Goal: Task Accomplishment & Management: Manage account settings

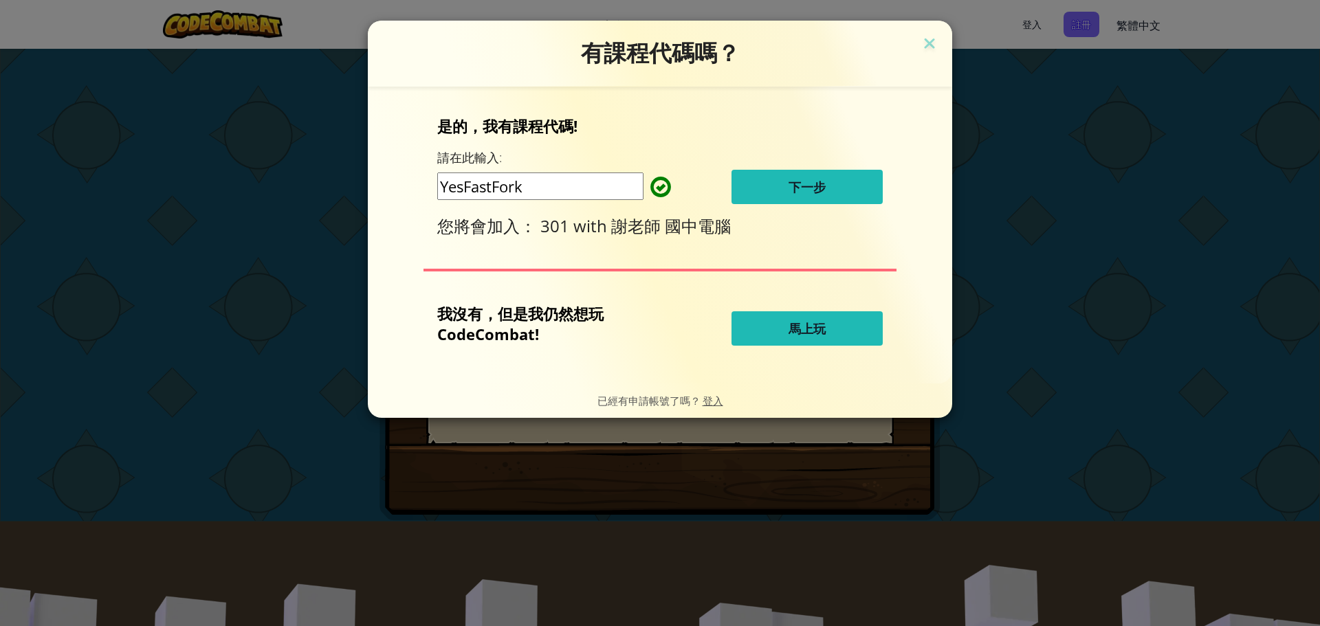
click at [814, 189] on span "下一步" at bounding box center [806, 187] width 37 height 16
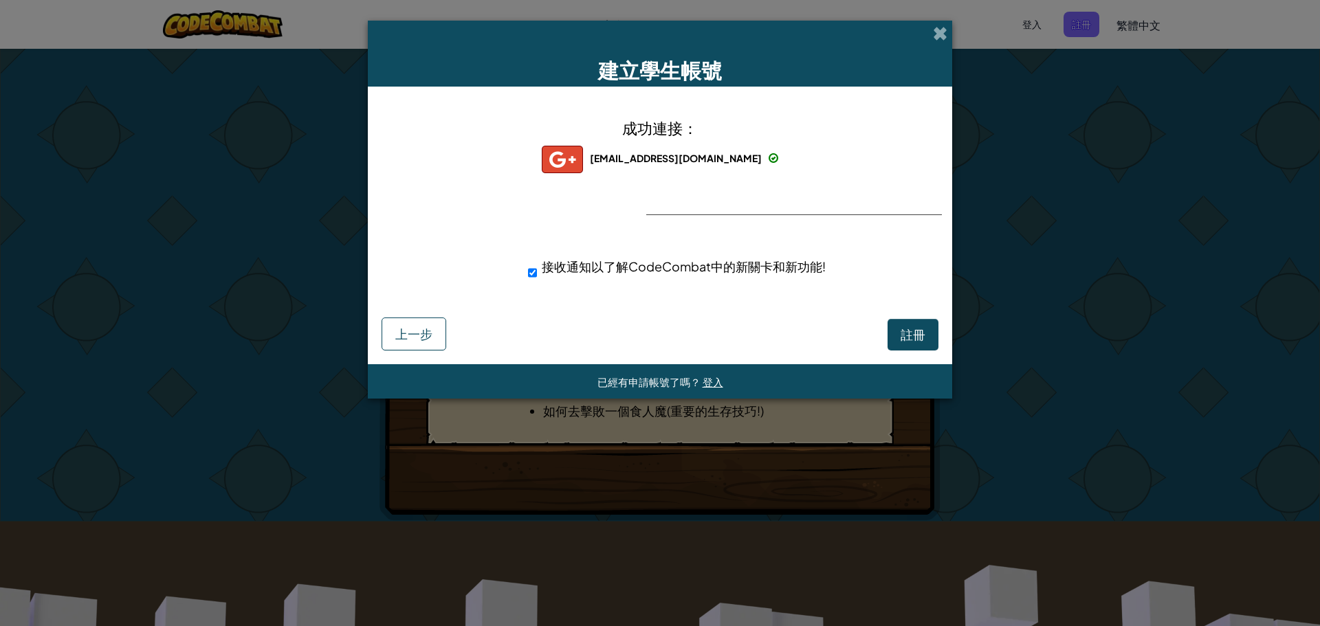
click at [687, 200] on div "成功連接： [EMAIL_ADDRESS][DOMAIN_NAME] [EMAIL_ADDRESS][DOMAIN_NAME] uwin+gplus 接收通知…" at bounding box center [660, 207] width 550 height 214
click at [908, 334] on span "註冊" at bounding box center [912, 334] width 25 height 16
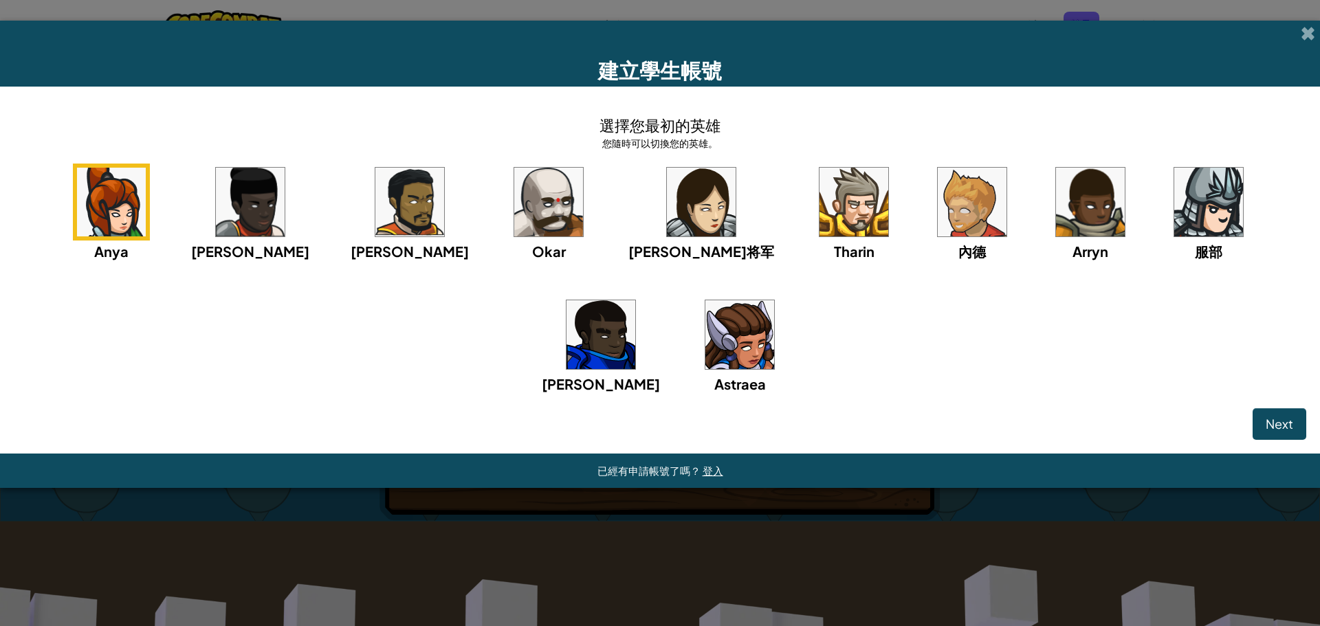
click at [667, 214] on img at bounding box center [701, 202] width 69 height 69
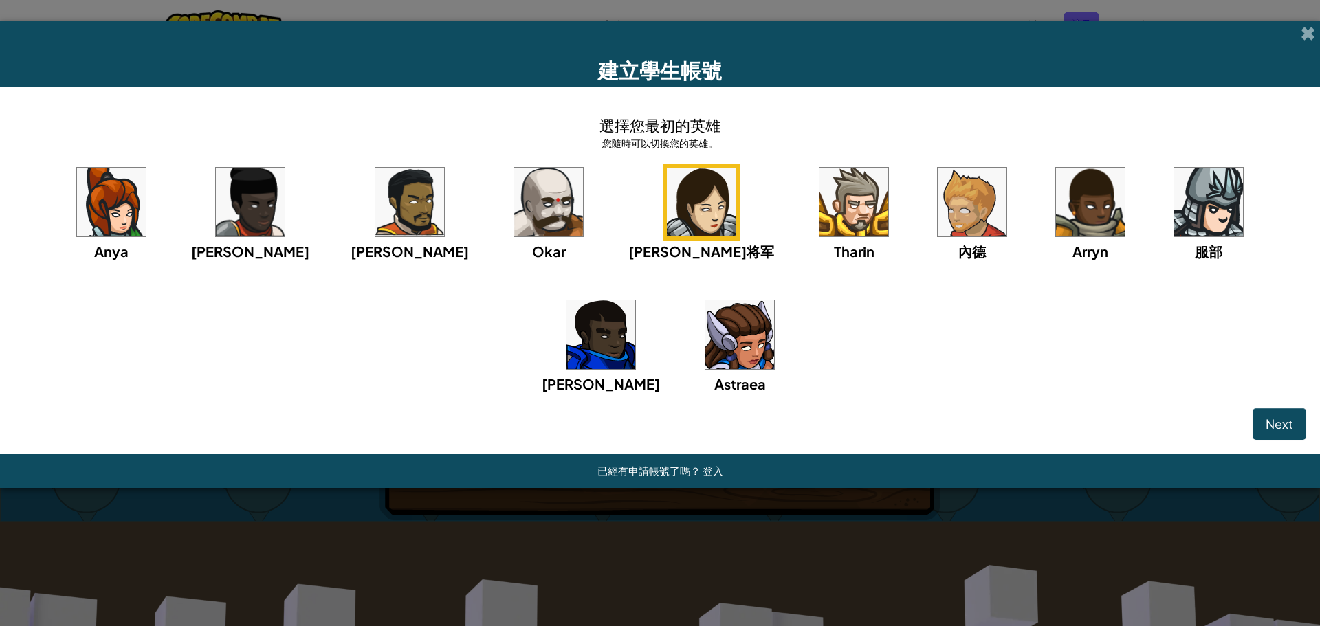
click at [125, 217] on img at bounding box center [111, 202] width 69 height 69
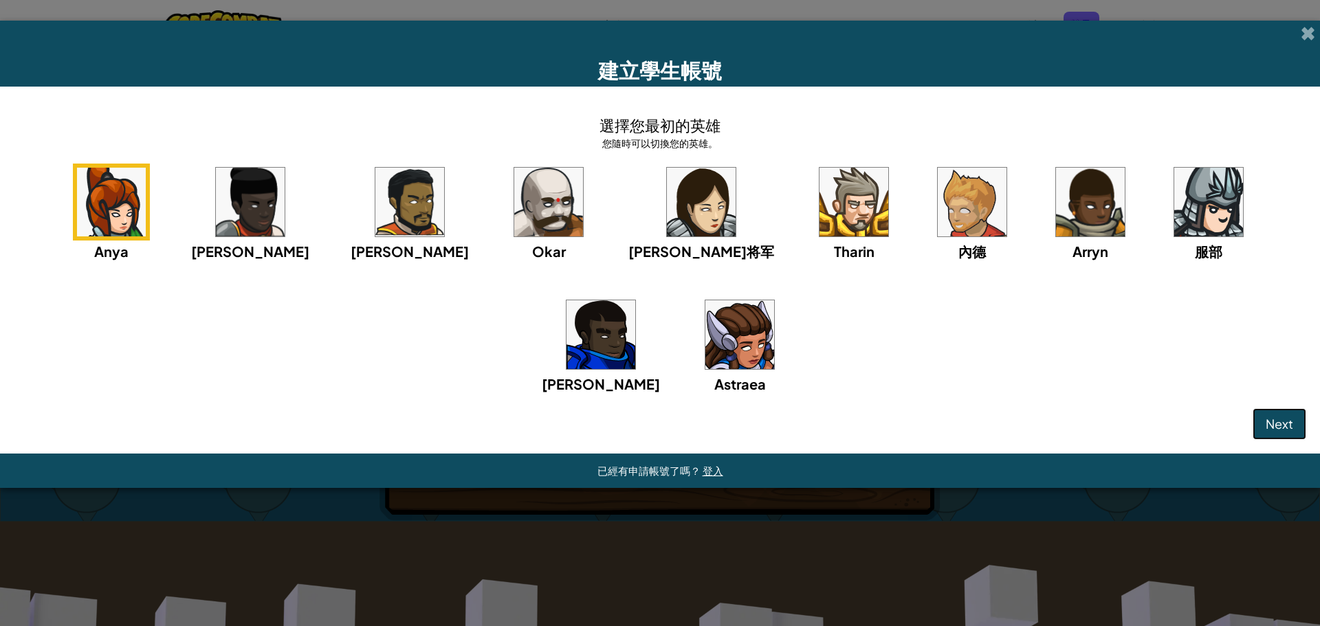
click at [1297, 410] on button "Next" at bounding box center [1279, 424] width 54 height 32
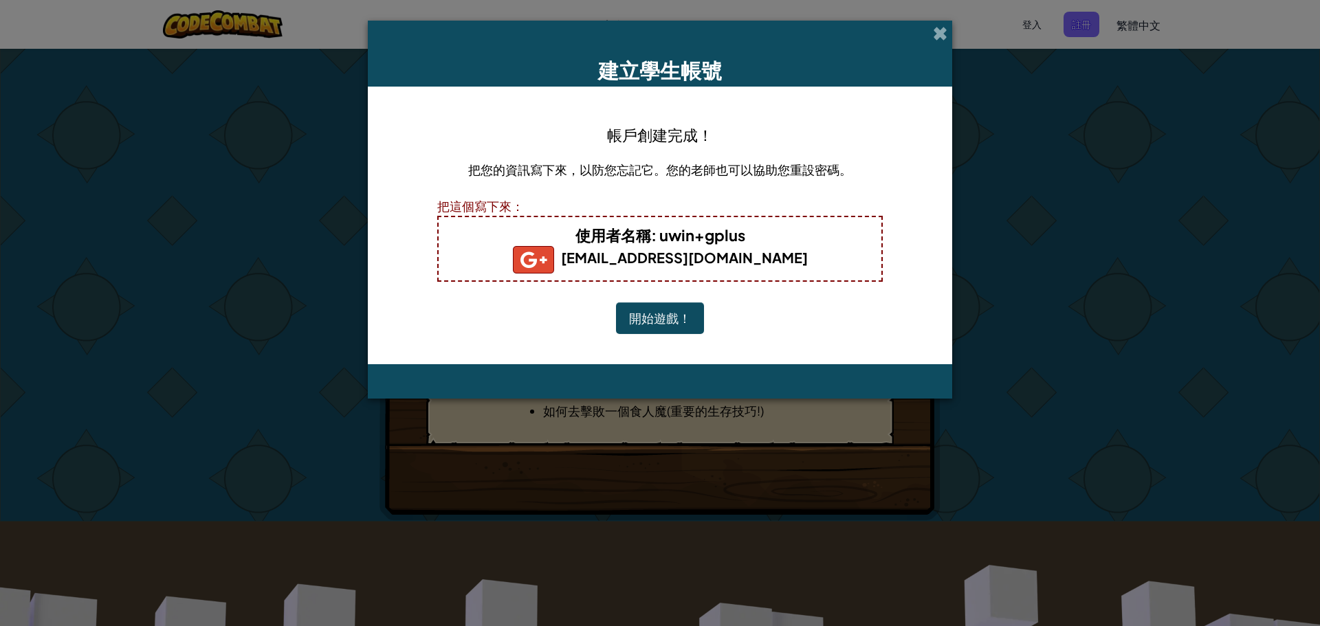
click at [676, 326] on button "開始遊戲！" at bounding box center [660, 318] width 88 height 32
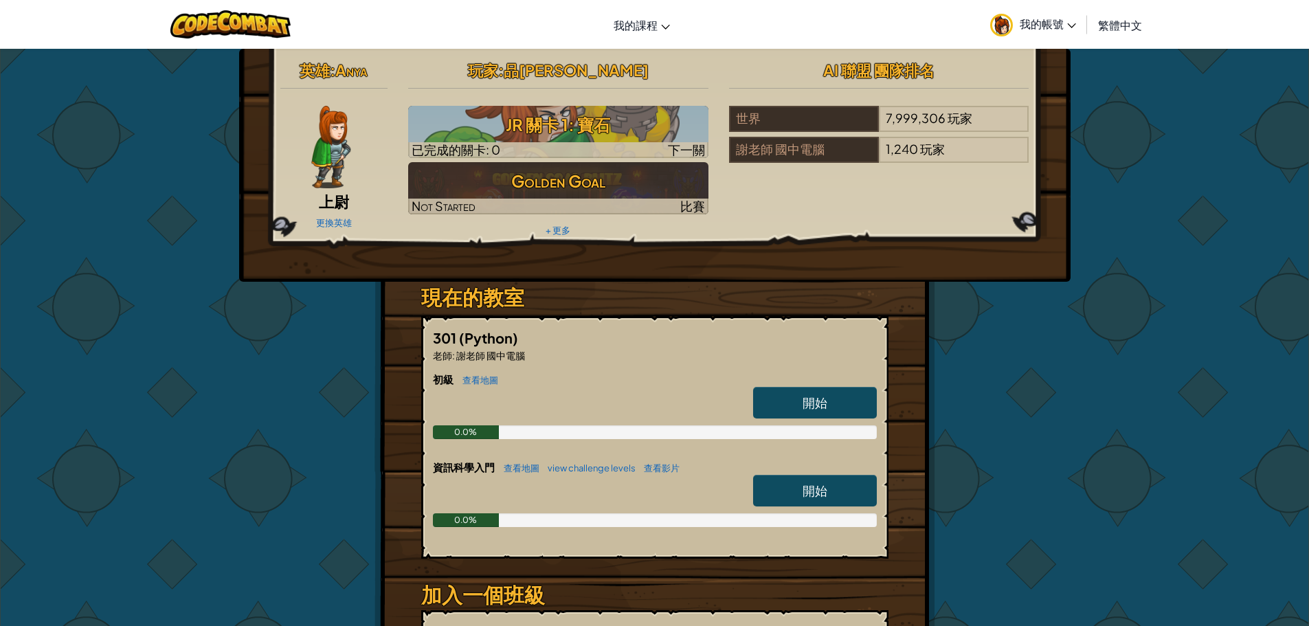
click at [1066, 23] on span "我的帳號" at bounding box center [1048, 23] width 56 height 14
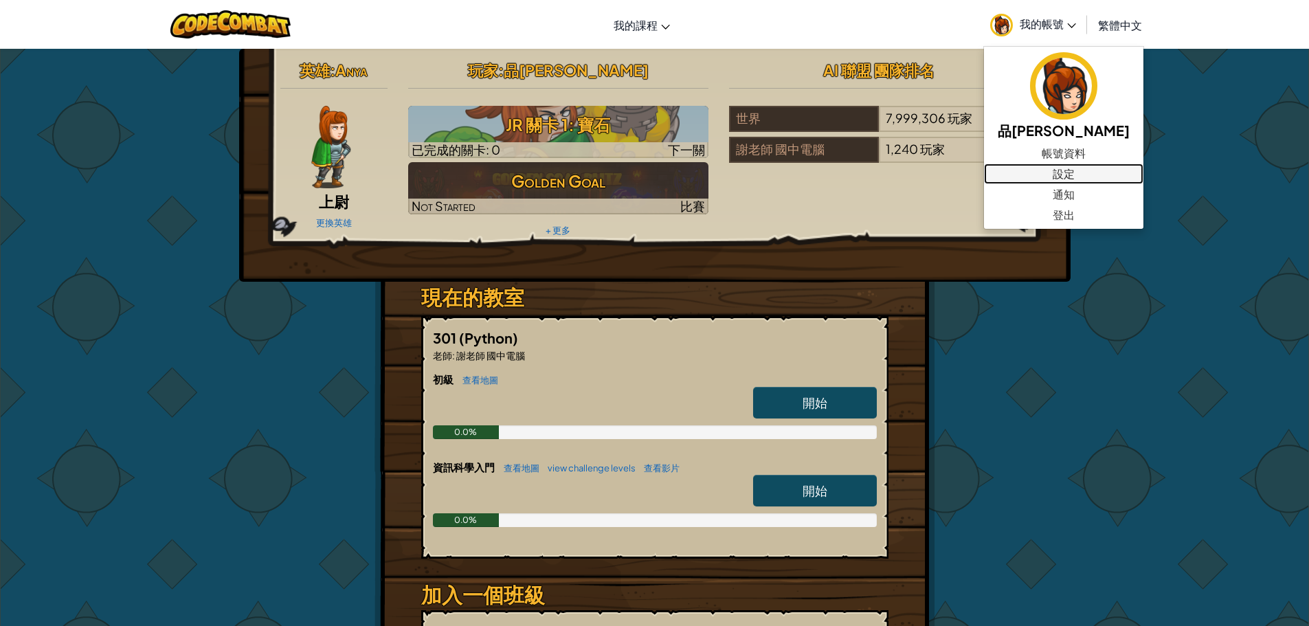
click at [1030, 170] on link "設定" at bounding box center [1063, 174] width 159 height 21
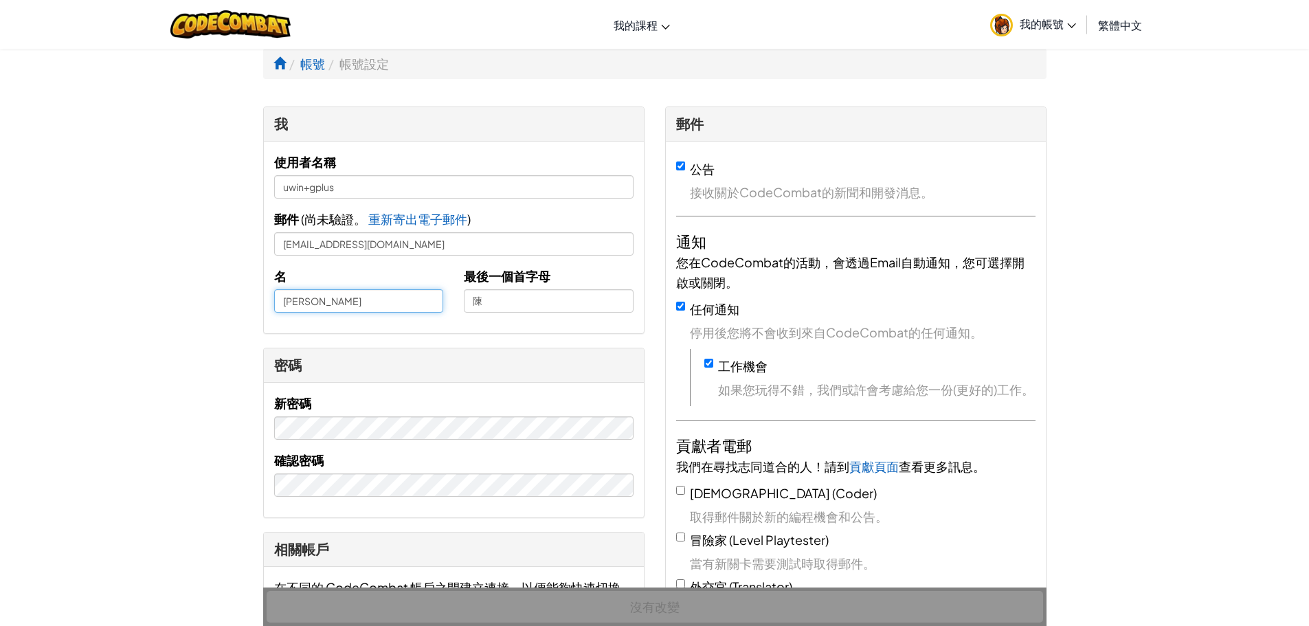
click at [281, 305] on input "[PERSON_NAME]" at bounding box center [359, 300] width 170 height 23
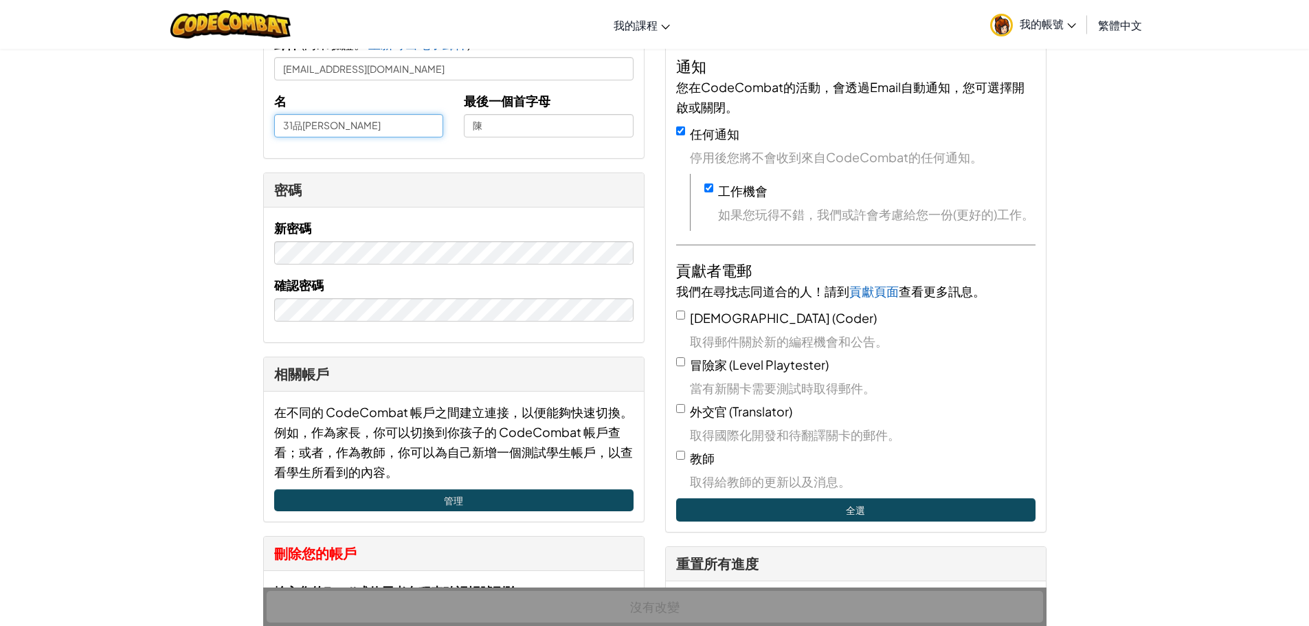
scroll to position [137, 0]
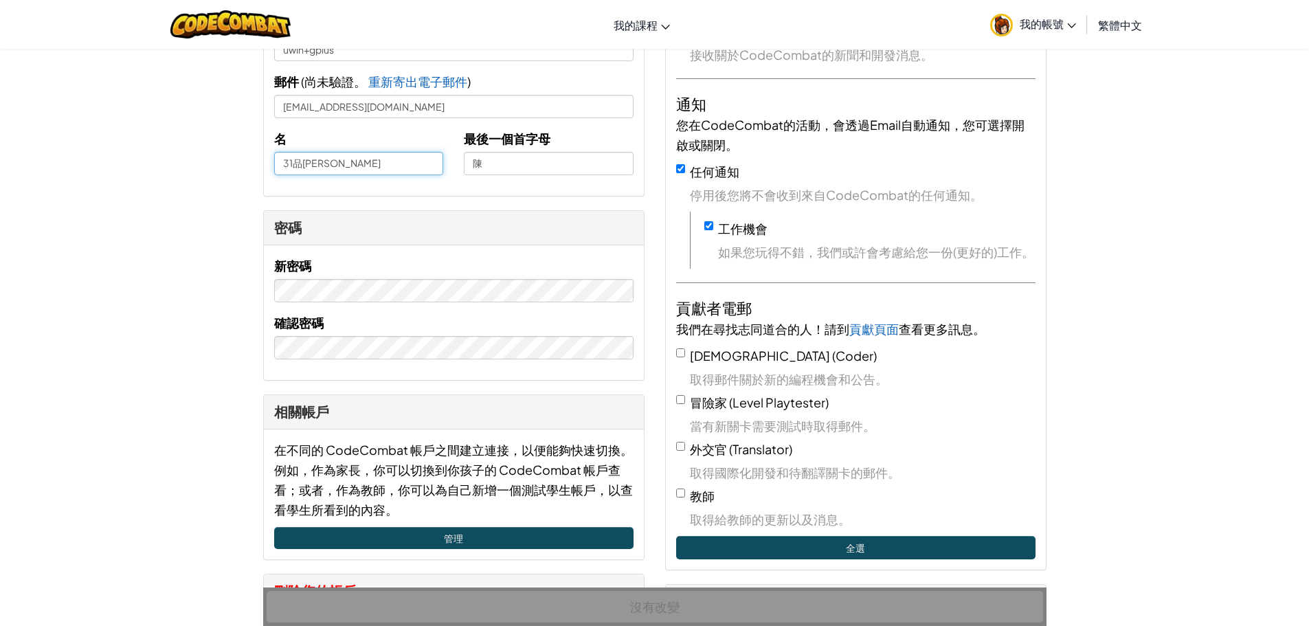
type input "31品[PERSON_NAME]"
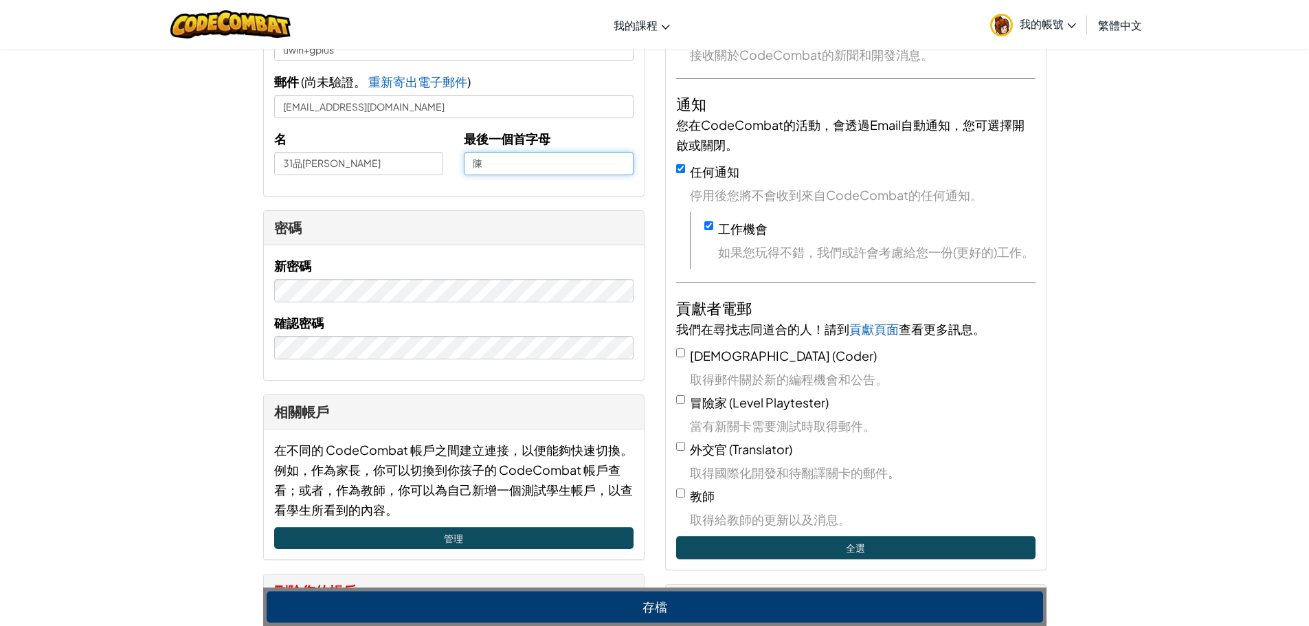
click at [536, 155] on input "陳" at bounding box center [549, 163] width 170 height 23
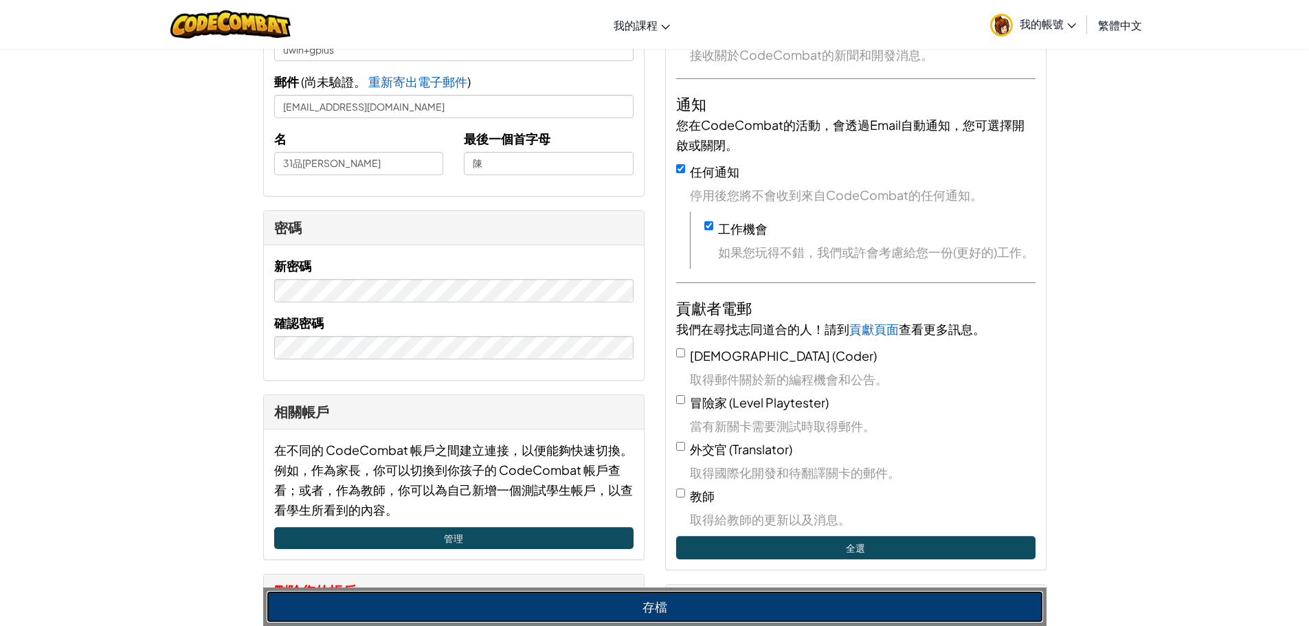
click at [619, 597] on button "存檔" at bounding box center [655, 607] width 777 height 32
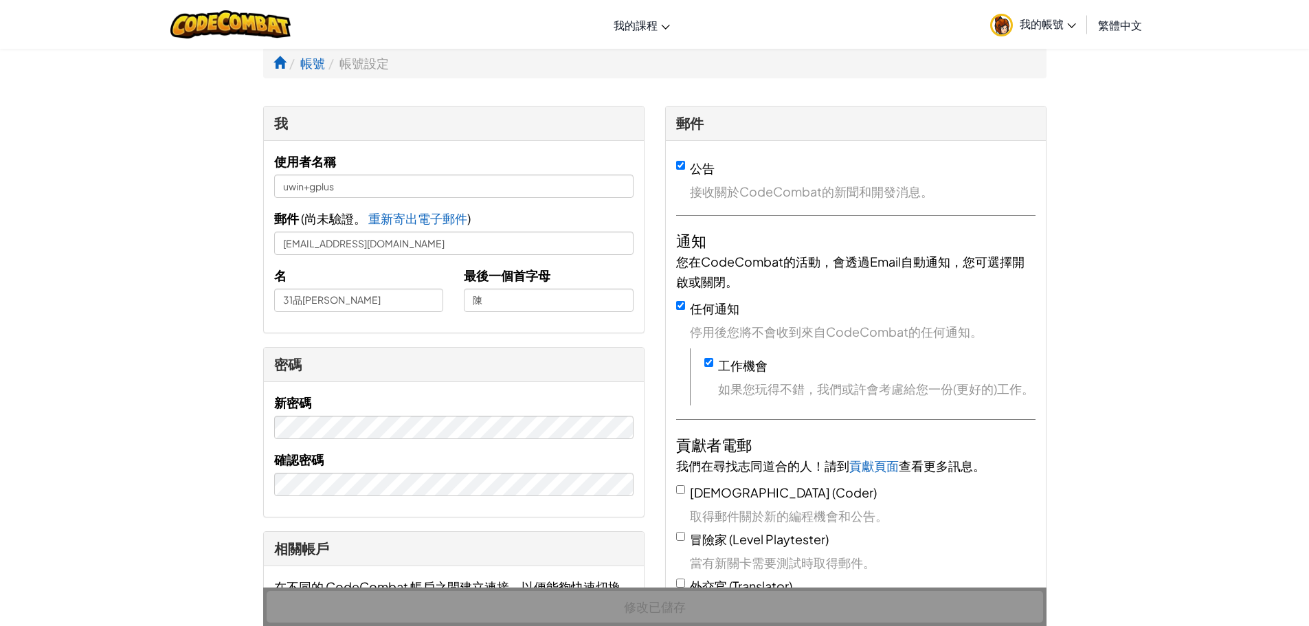
scroll to position [0, 0]
click at [194, 22] on img at bounding box center [230, 24] width 120 height 28
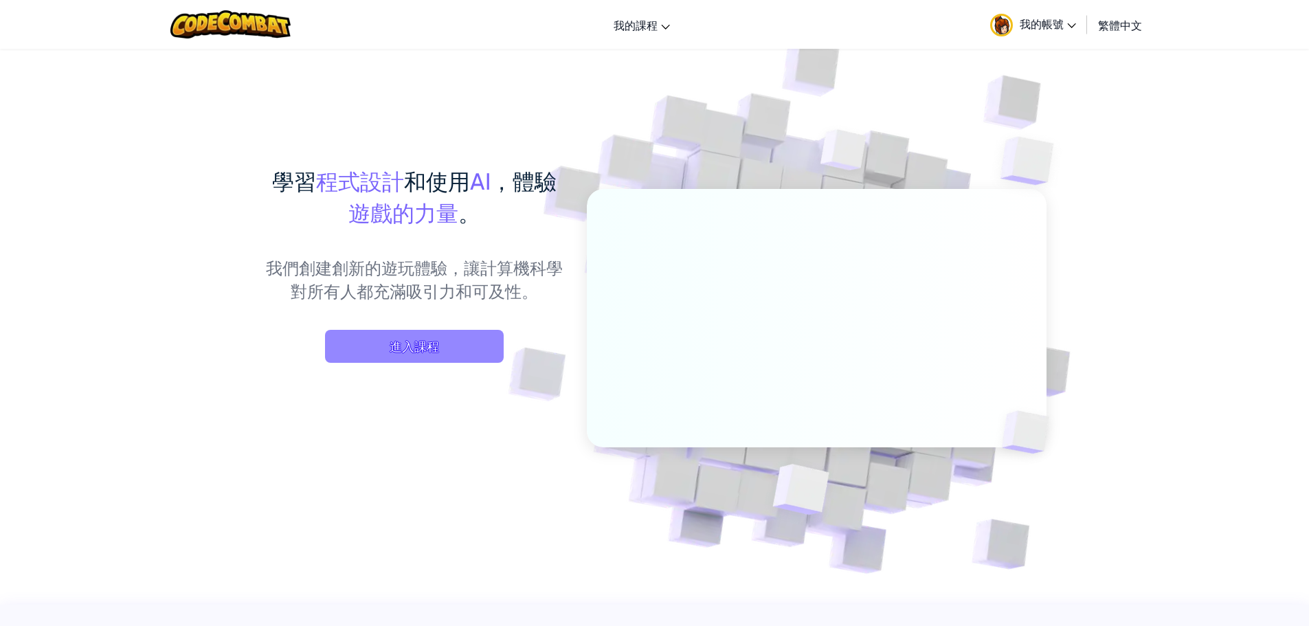
click at [376, 340] on span "進入課程" at bounding box center [414, 346] width 179 height 33
